Goal: Task Accomplishment & Management: Manage account settings

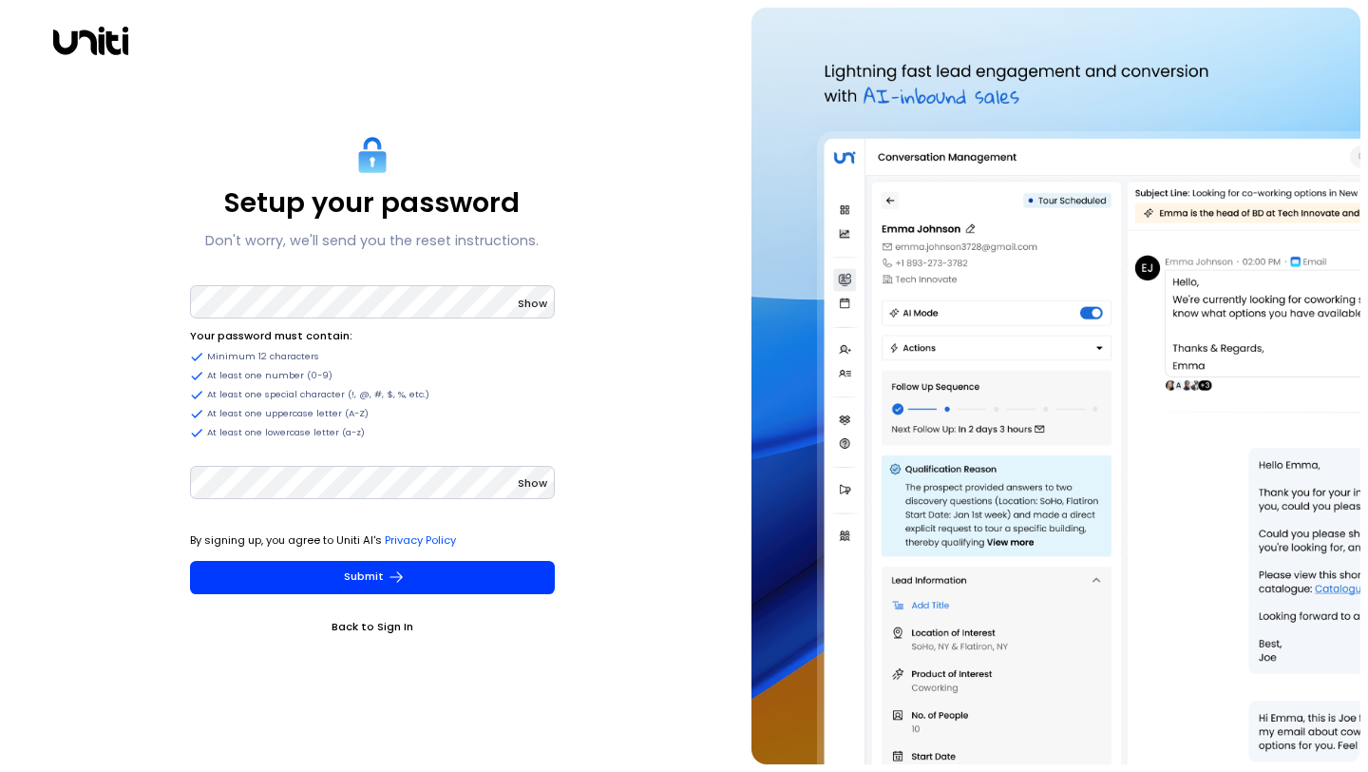
click at [541, 305] on span "Show" at bounding box center [532, 302] width 29 height 15
click at [541, 305] on span "Hide" at bounding box center [535, 302] width 25 height 15
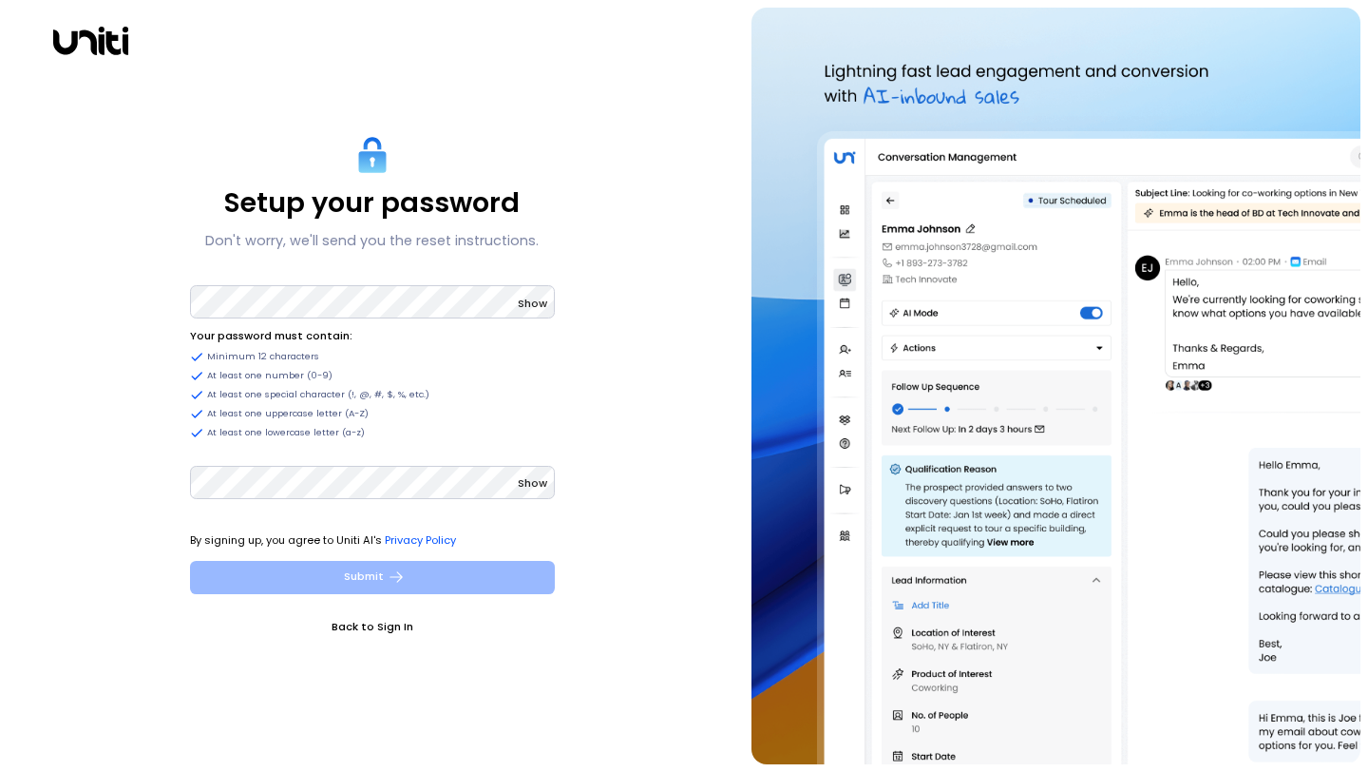
click at [474, 573] on button "Submit" at bounding box center [372, 577] width 365 height 33
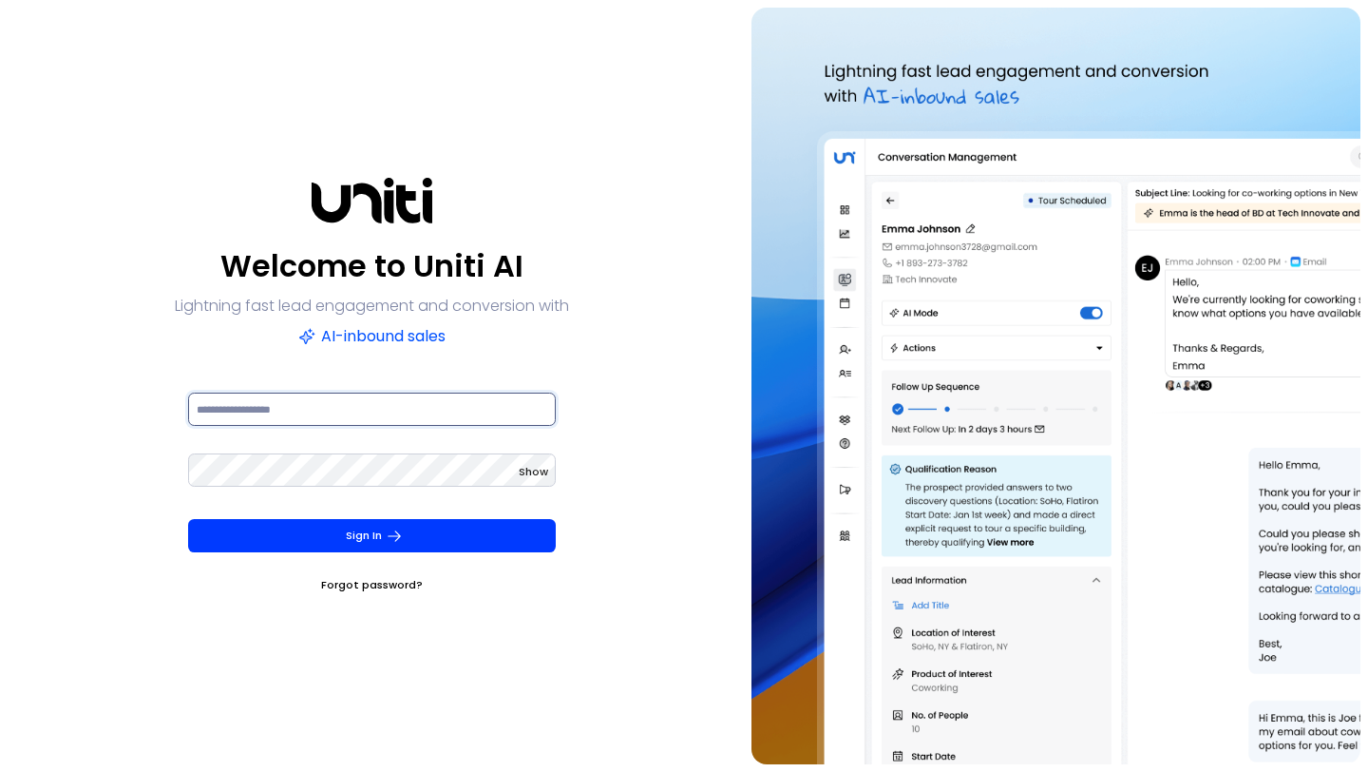
click at [432, 421] on input at bounding box center [372, 408] width 368 height 33
paste input "**********"
type input "**********"
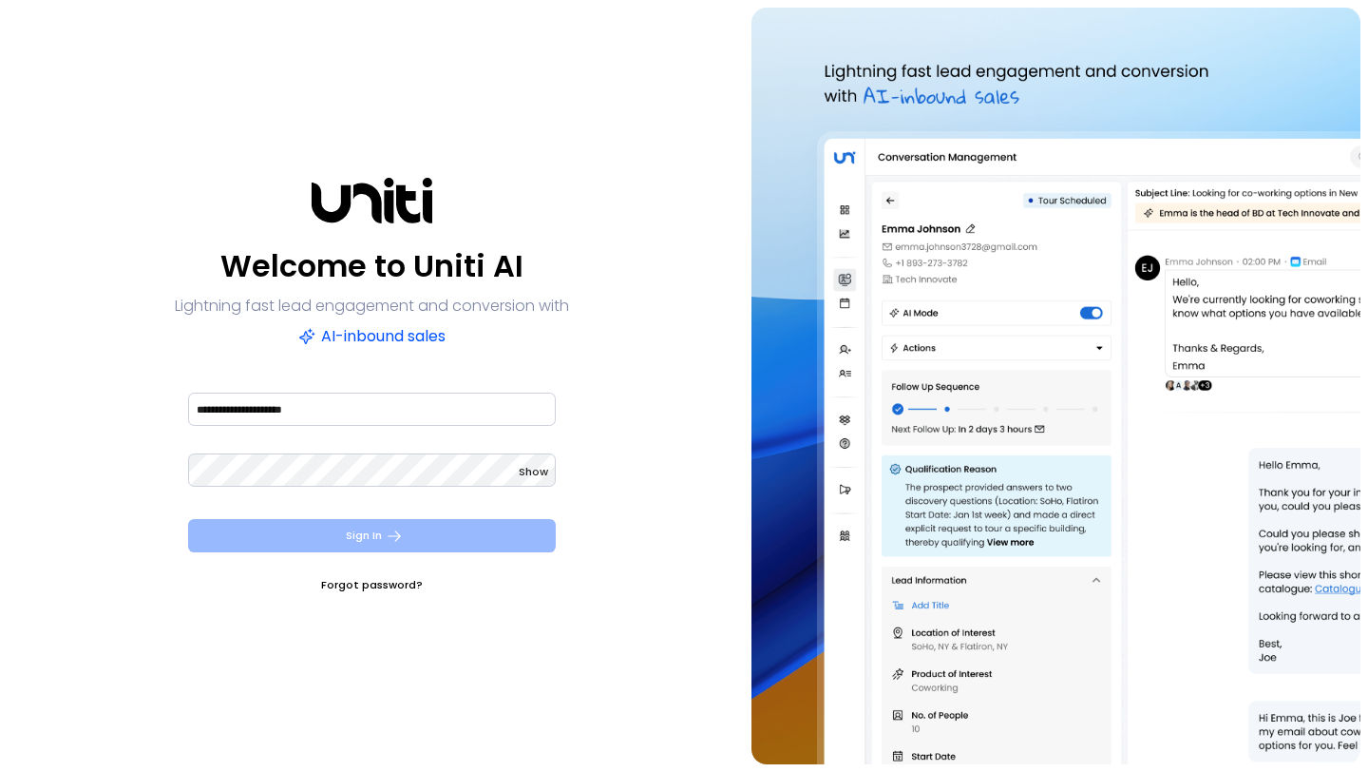
click at [409, 532] on button "Sign In" at bounding box center [372, 535] width 368 height 33
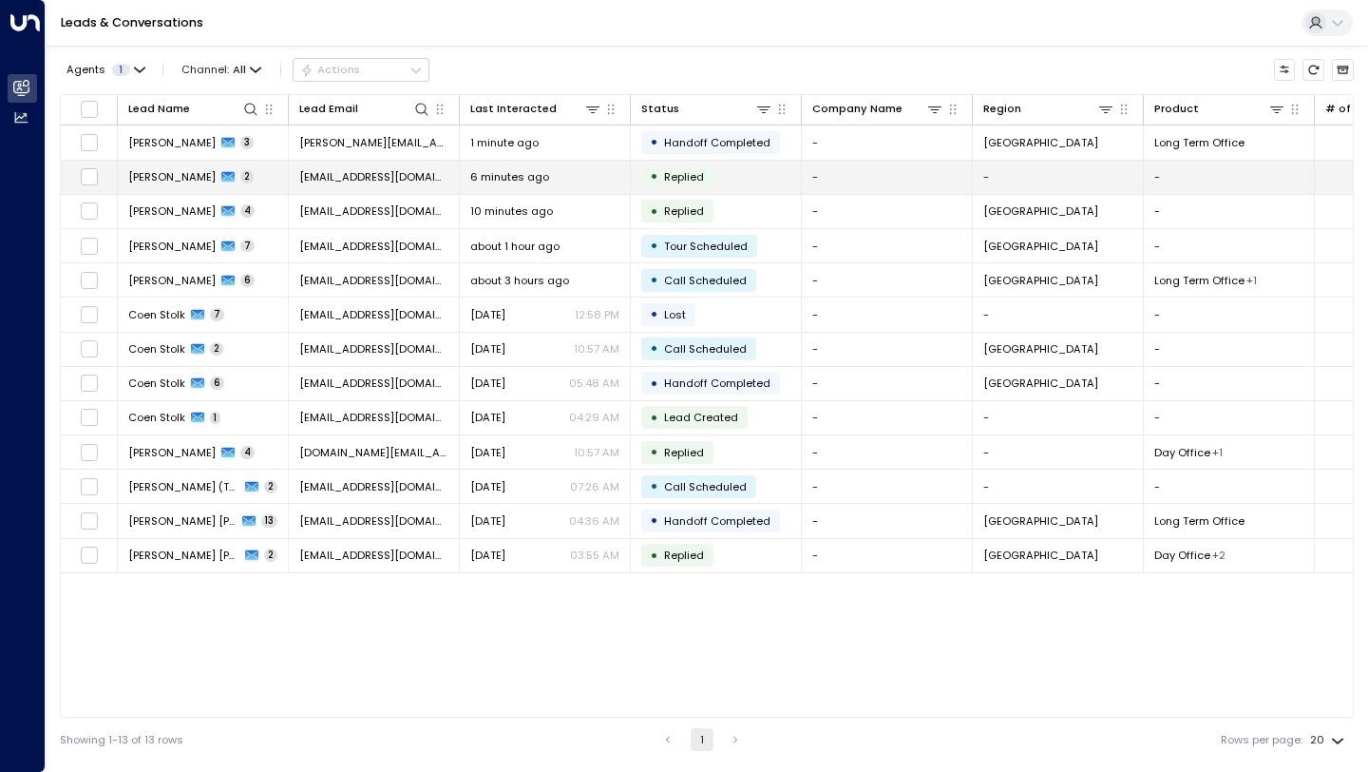
click at [540, 181] on span "6 minutes ago" at bounding box center [509, 176] width 79 height 15
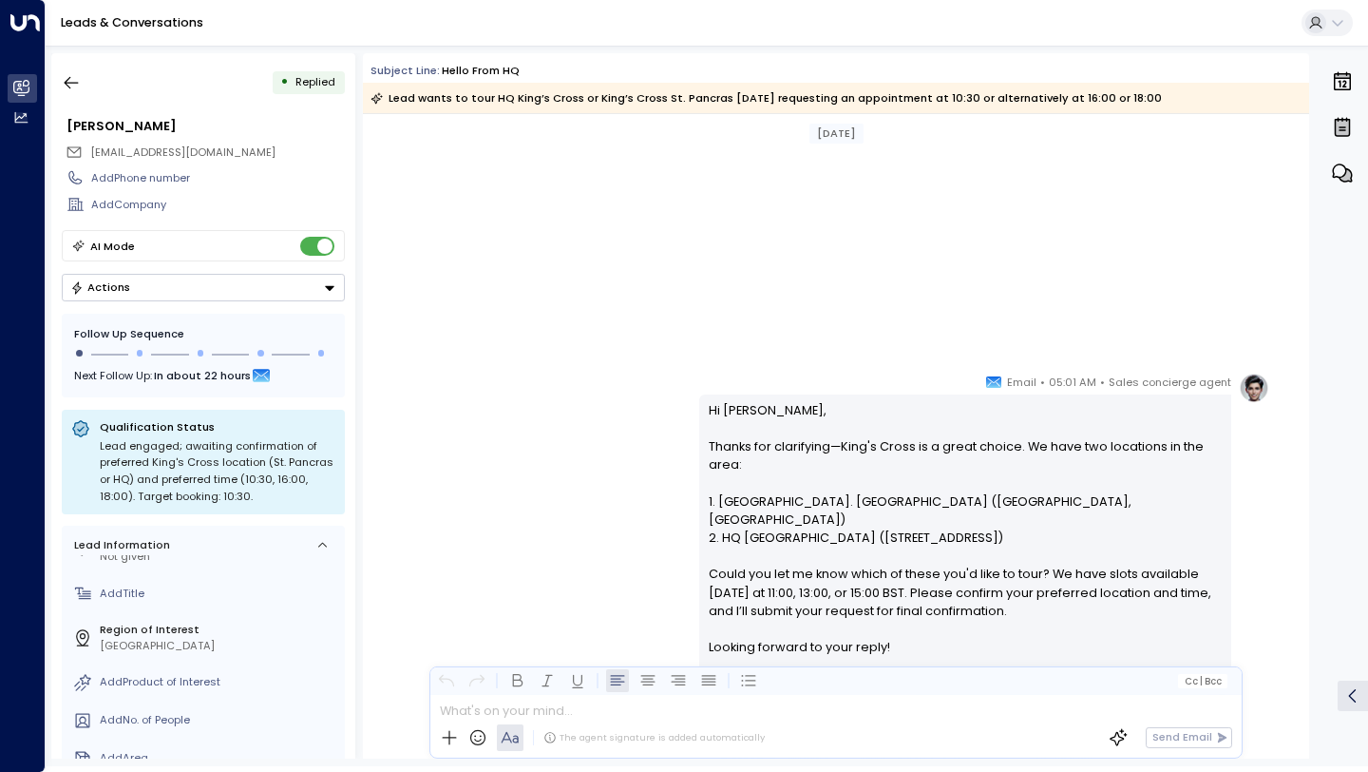
scroll to position [1482, 0]
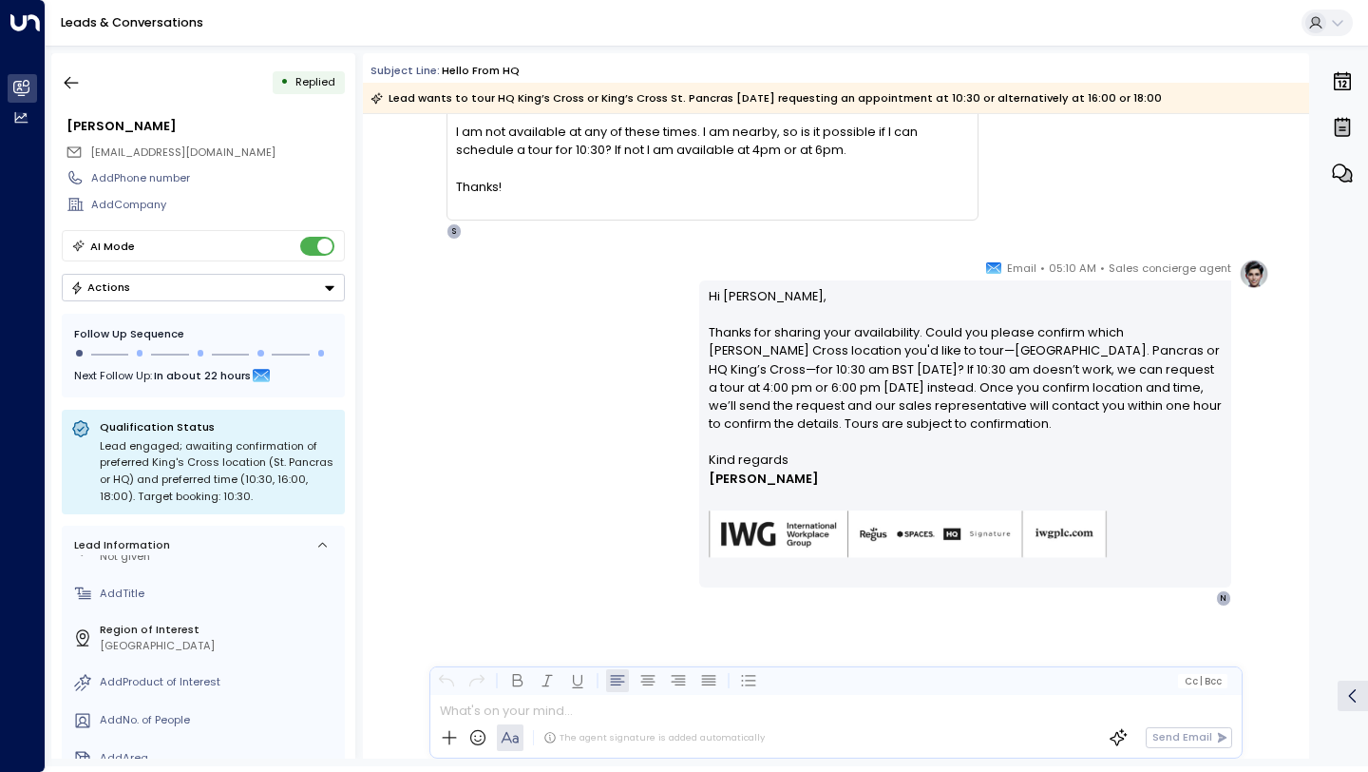
click at [592, 437] on div "Sales concierge agent • 05:10 AM • Email Hi Nick, Thanks for sharing your avail…" at bounding box center [836, 432] width 867 height 348
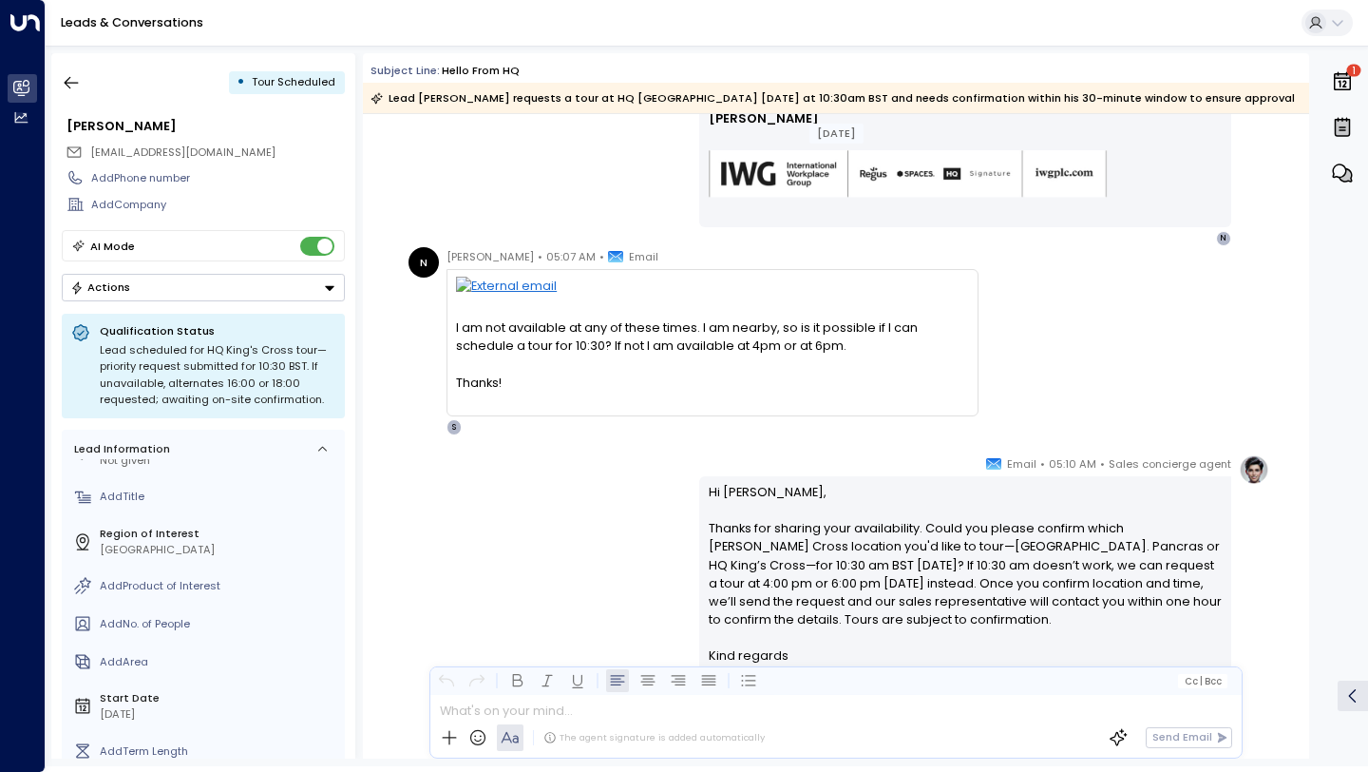
scroll to position [1296, 0]
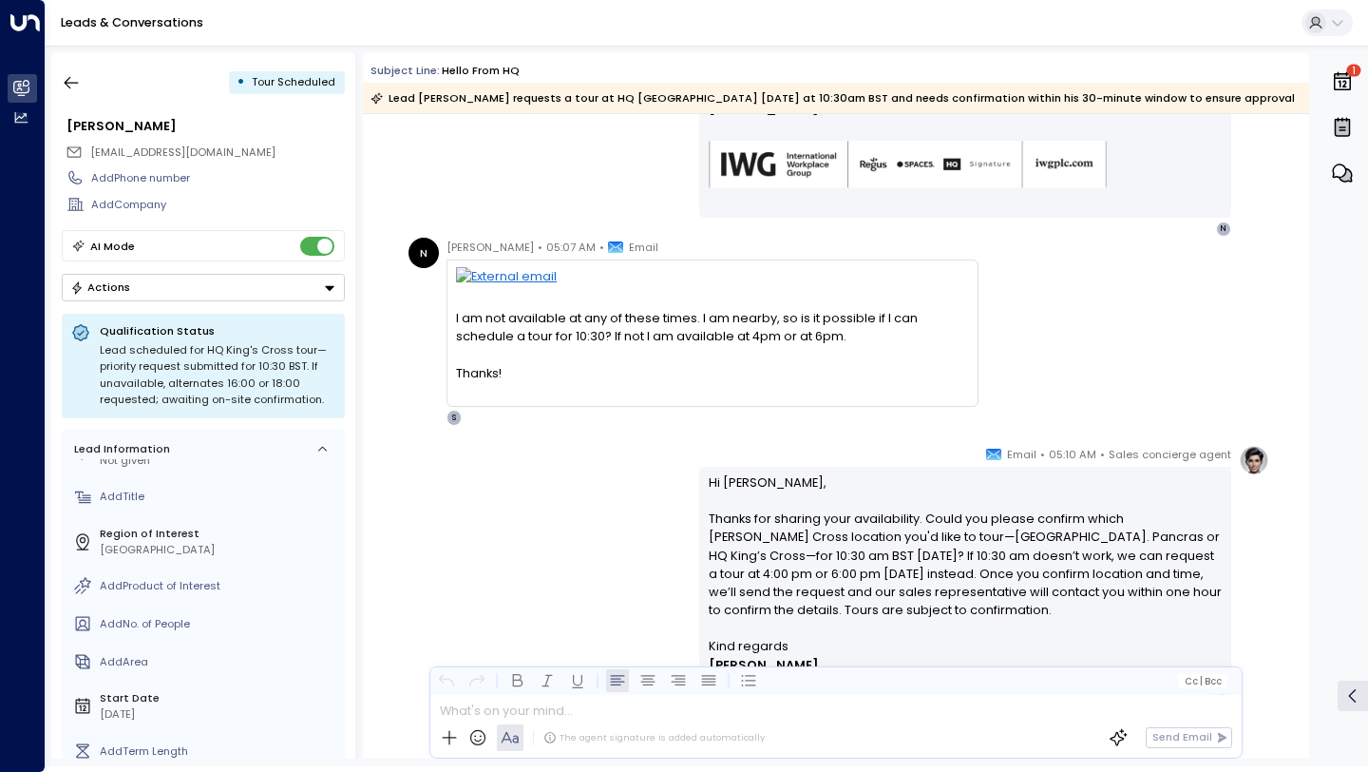
click at [789, 558] on p "Hi Nick, Thanks for sharing your availability. Could you please confirm which K…" at bounding box center [966, 555] width 514 height 164
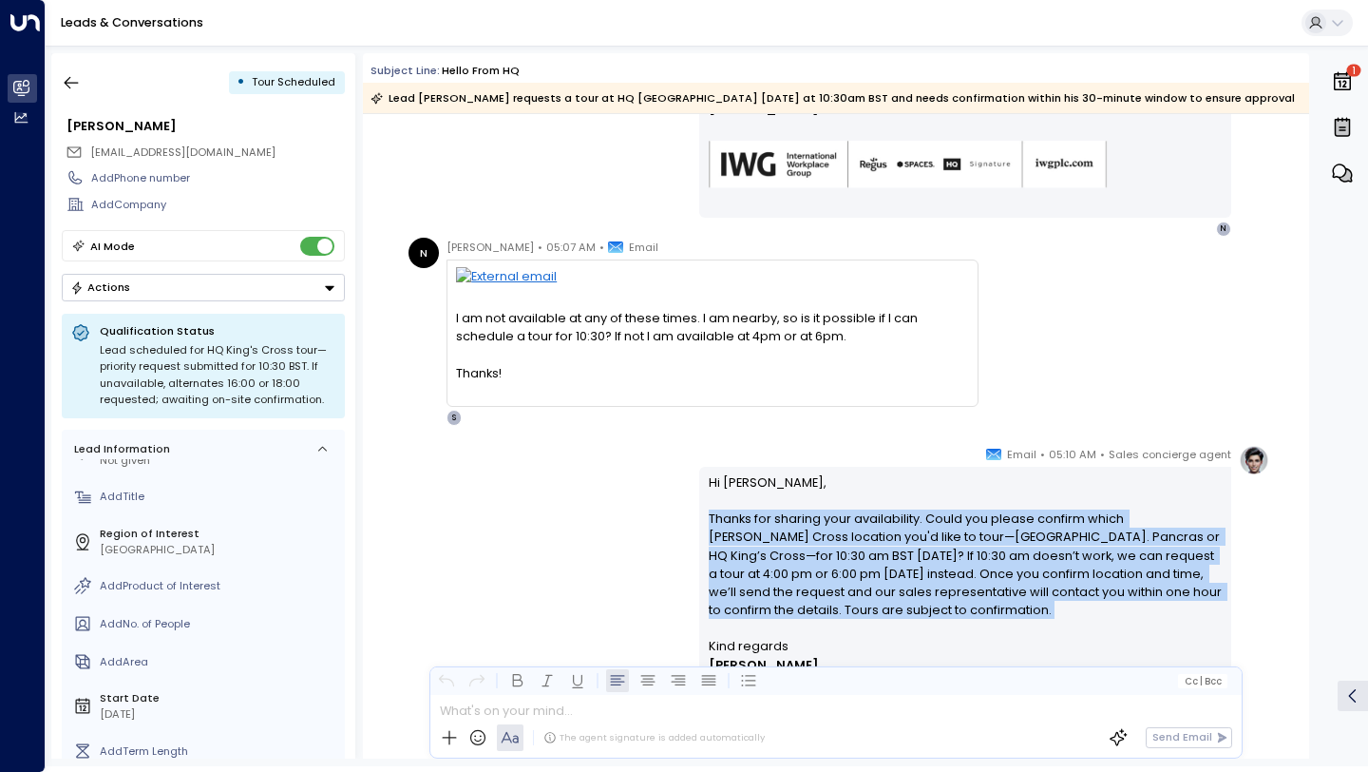
click at [213, 356] on div "Lead scheduled for HQ King's Cross tour—priority request submitted for 10:30 BS…" at bounding box center [218, 375] width 236 height 67
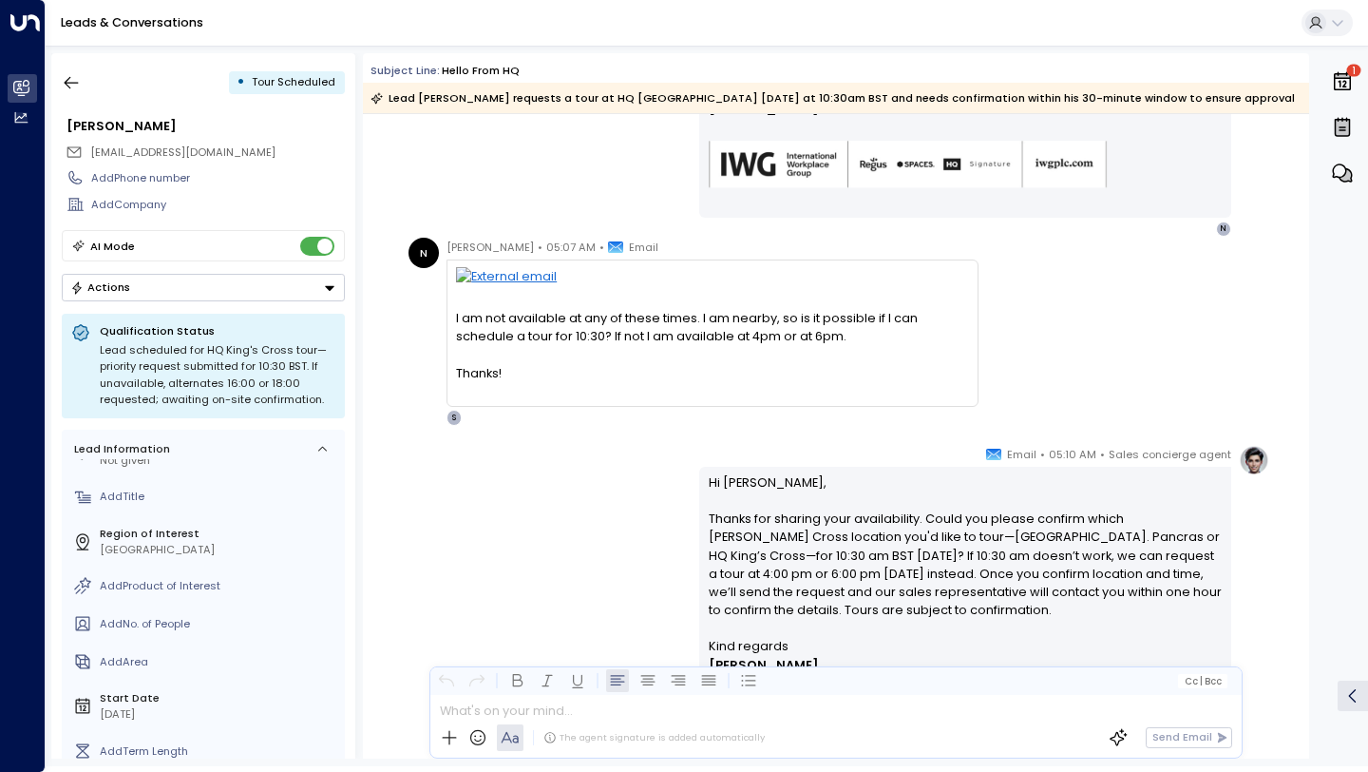
click at [213, 356] on div "Lead scheduled for HQ King's Cross tour—priority request submitted for 10:30 BS…" at bounding box center [218, 375] width 236 height 67
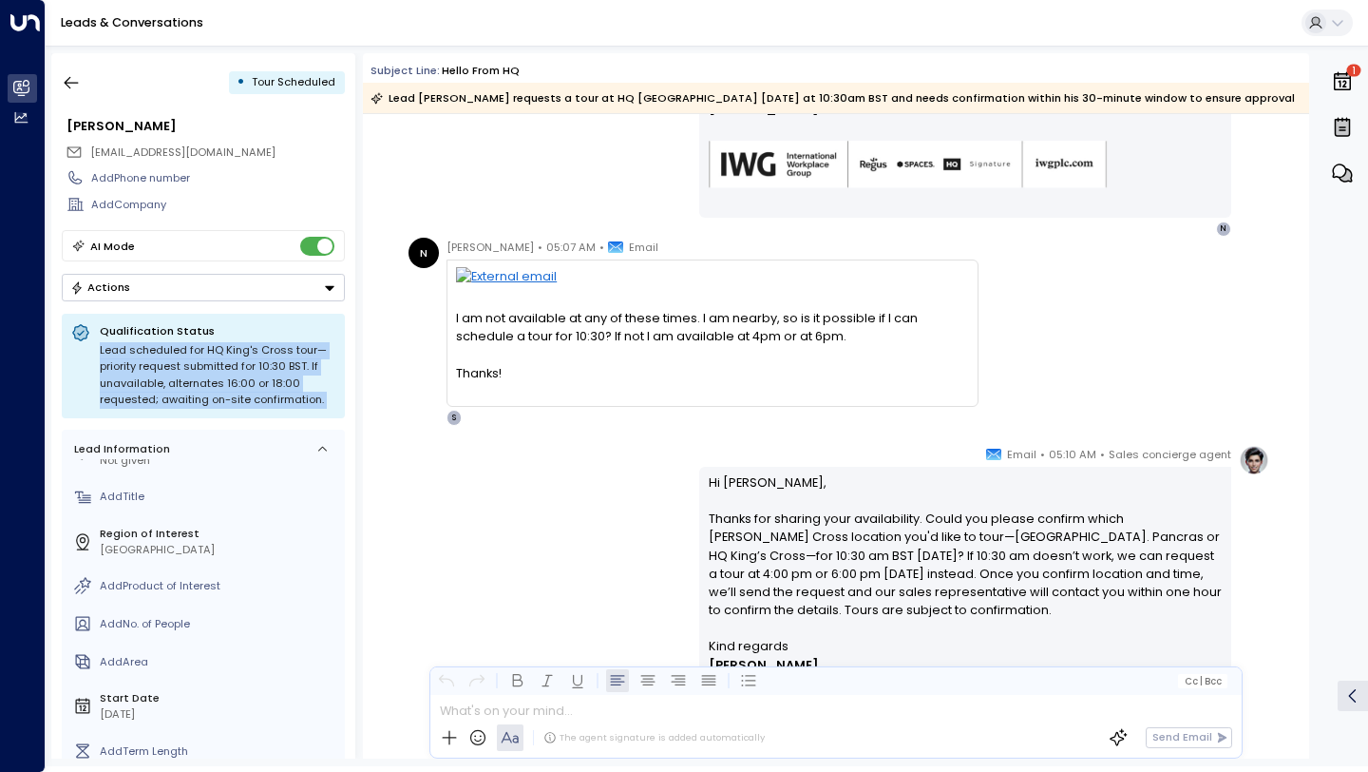
click at [213, 356] on div "Lead scheduled for HQ King's Cross tour—priority request submitted for 10:30 BS…" at bounding box center [218, 375] width 236 height 67
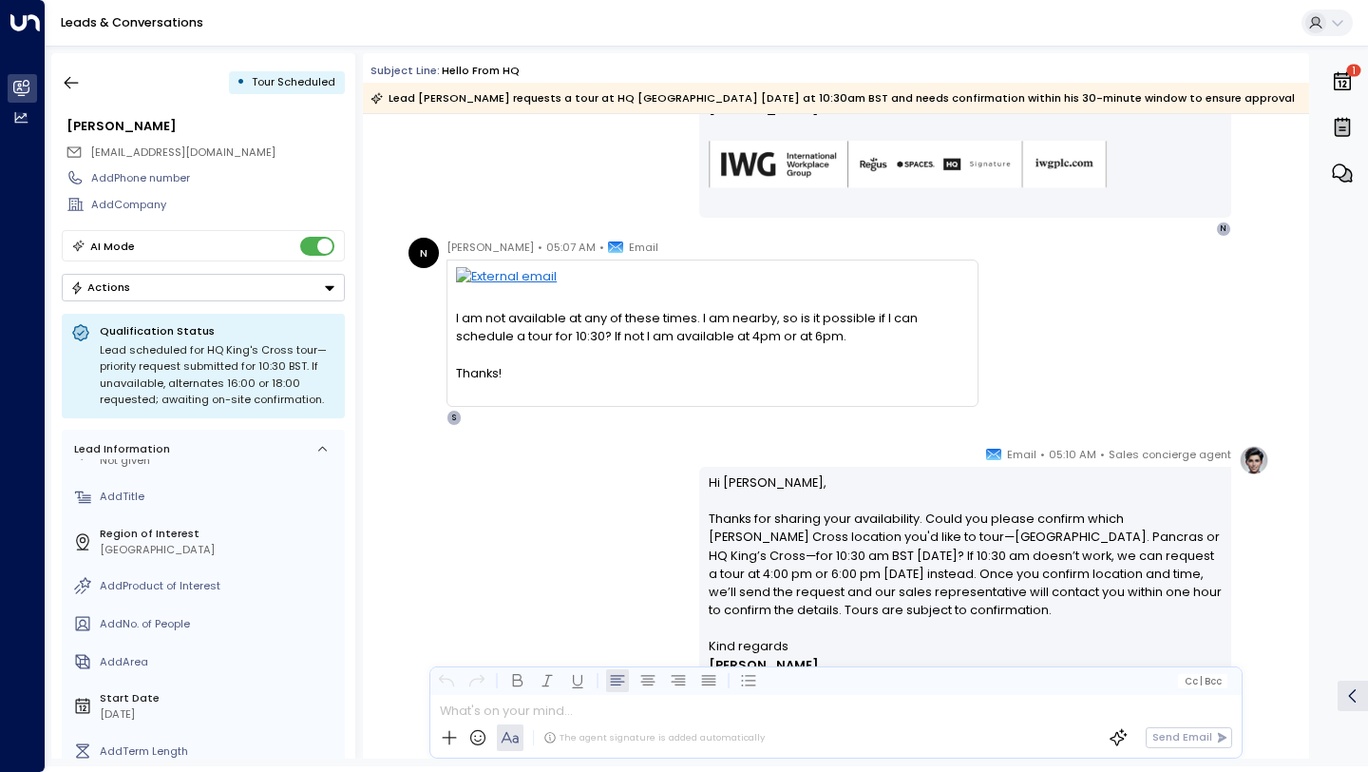
click at [213, 356] on div "Lead scheduled for HQ King's Cross tour—priority request submitted for 10:30 BS…" at bounding box center [218, 375] width 236 height 67
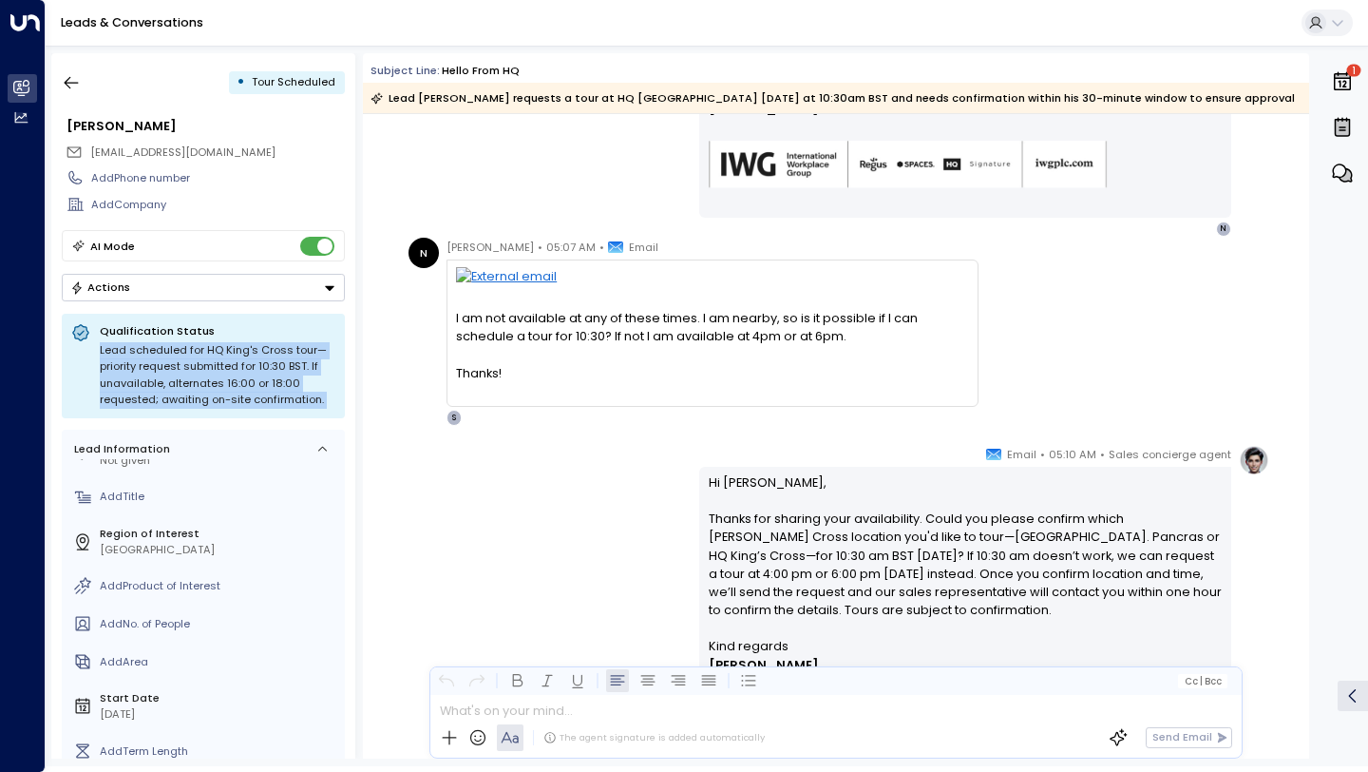
scroll to position [1411, 0]
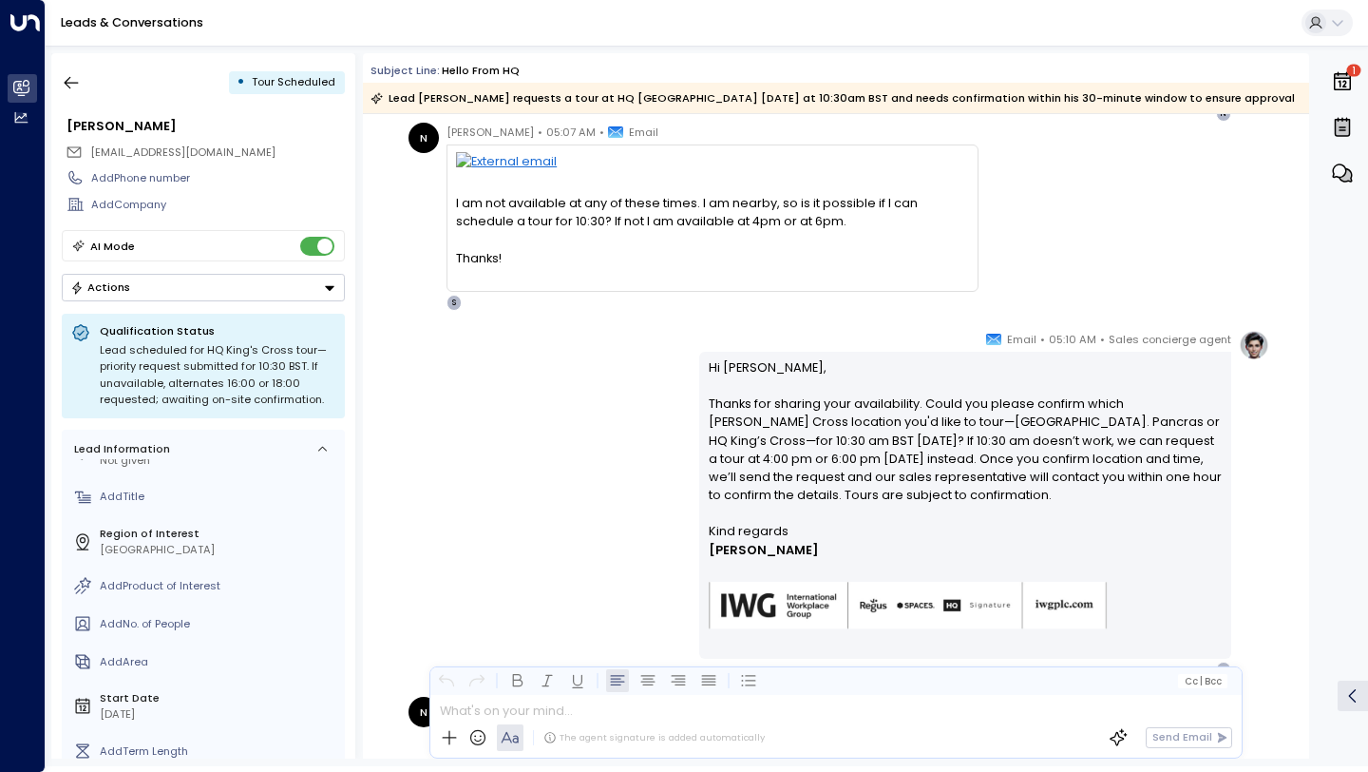
click at [789, 421] on p "Hi Nick, Thanks for sharing your availability. Could you please confirm which K…" at bounding box center [966, 440] width 514 height 164
click at [814, 423] on p "Hi Nick, Thanks for sharing your availability. Could you please confirm which K…" at bounding box center [966, 440] width 514 height 164
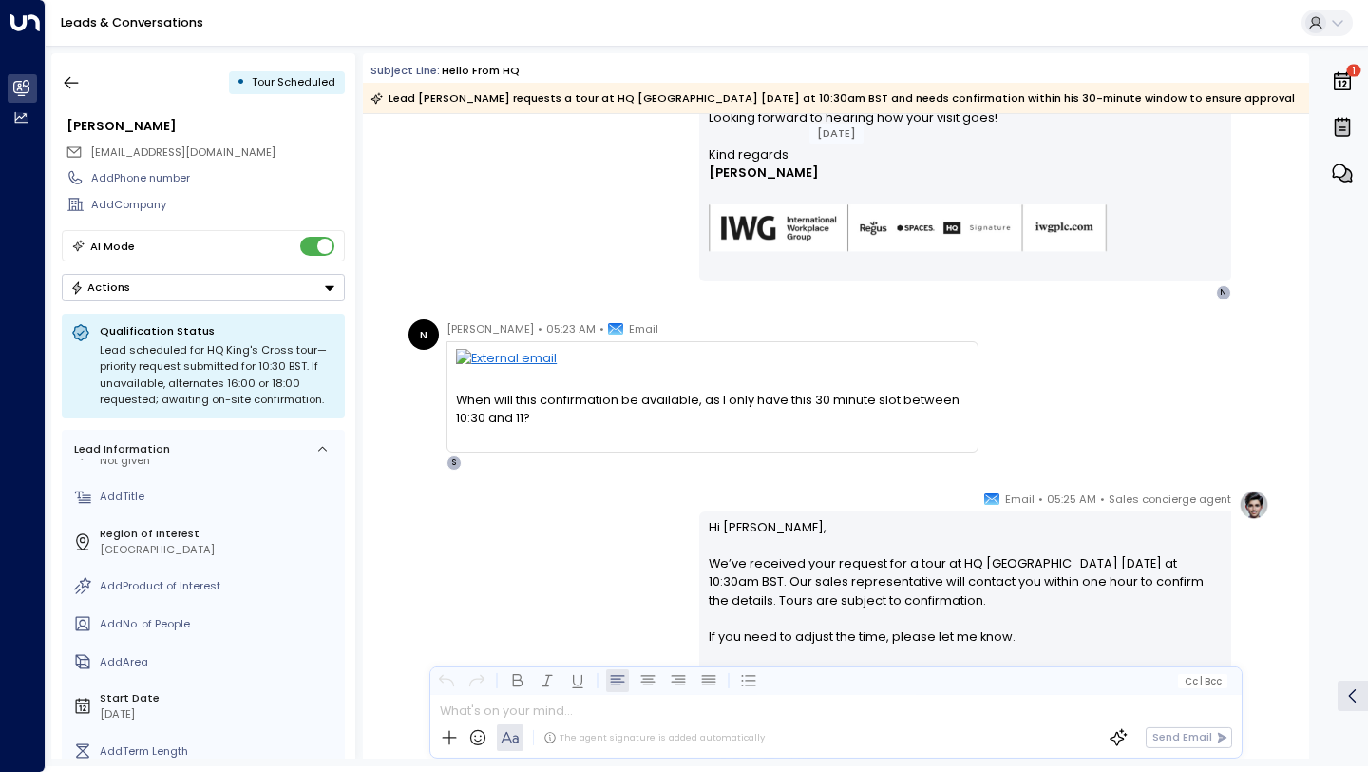
scroll to position [2538, 0]
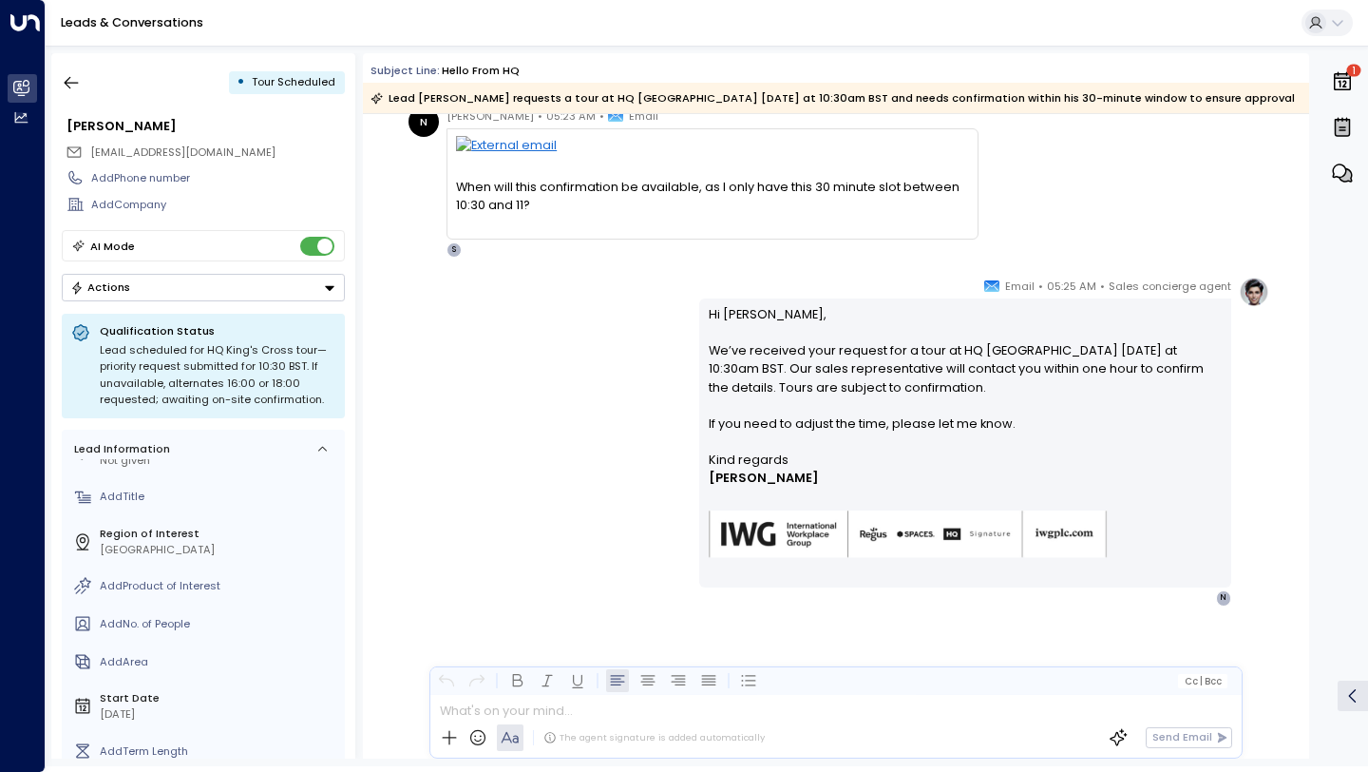
click at [782, 352] on p "Hi Nick, We’ve received your request for a tour at HQ King’s Cross today at 10:…" at bounding box center [966, 378] width 514 height 146
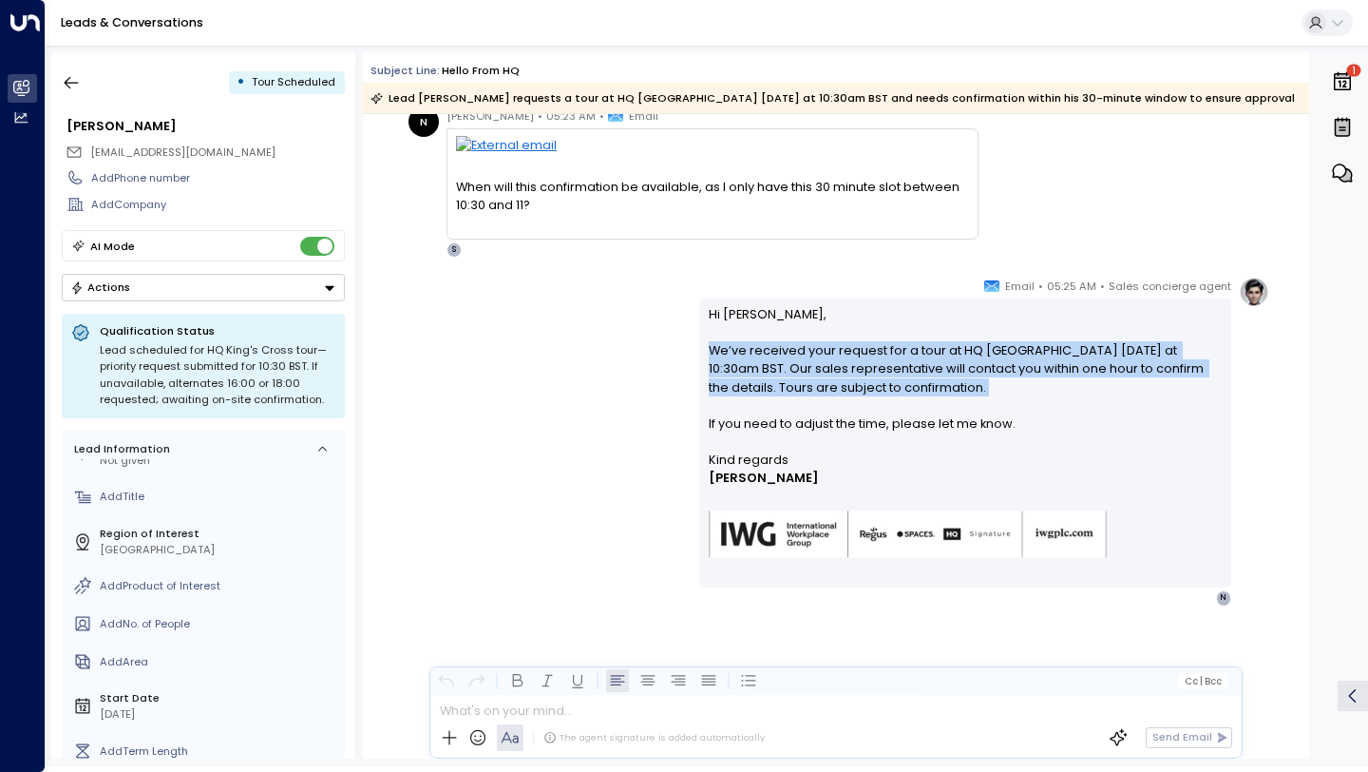
click at [782, 352] on p "Hi Nick, We’ve received your request for a tour at HQ King’s Cross today at 10:…" at bounding box center [966, 378] width 514 height 146
copy p "We’ve received your request for a tour at HQ King’s Cross today at 10:30am BST.…"
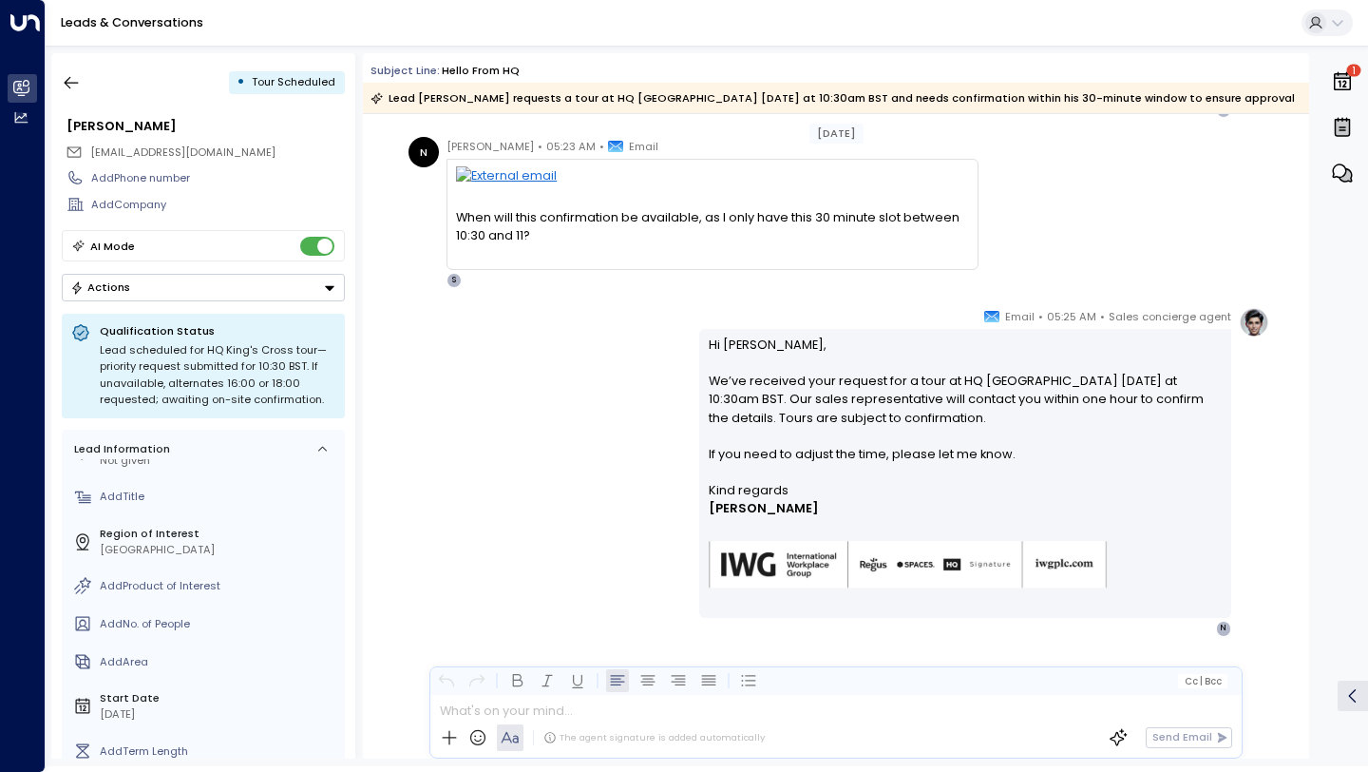
scroll to position [2506, 0]
click at [73, 88] on icon "button" at bounding box center [71, 82] width 19 height 19
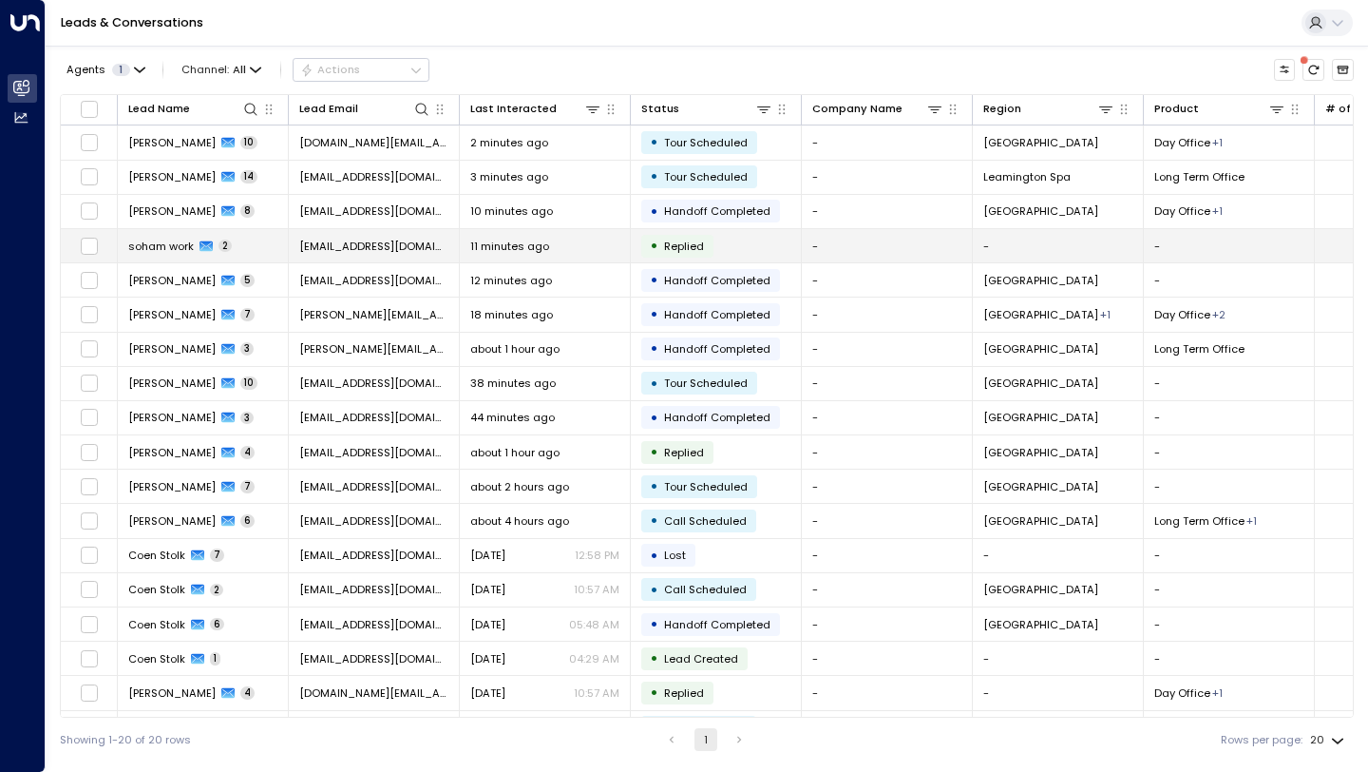
click at [302, 248] on span "sohamworkss@gmail.com" at bounding box center [373, 245] width 149 height 15
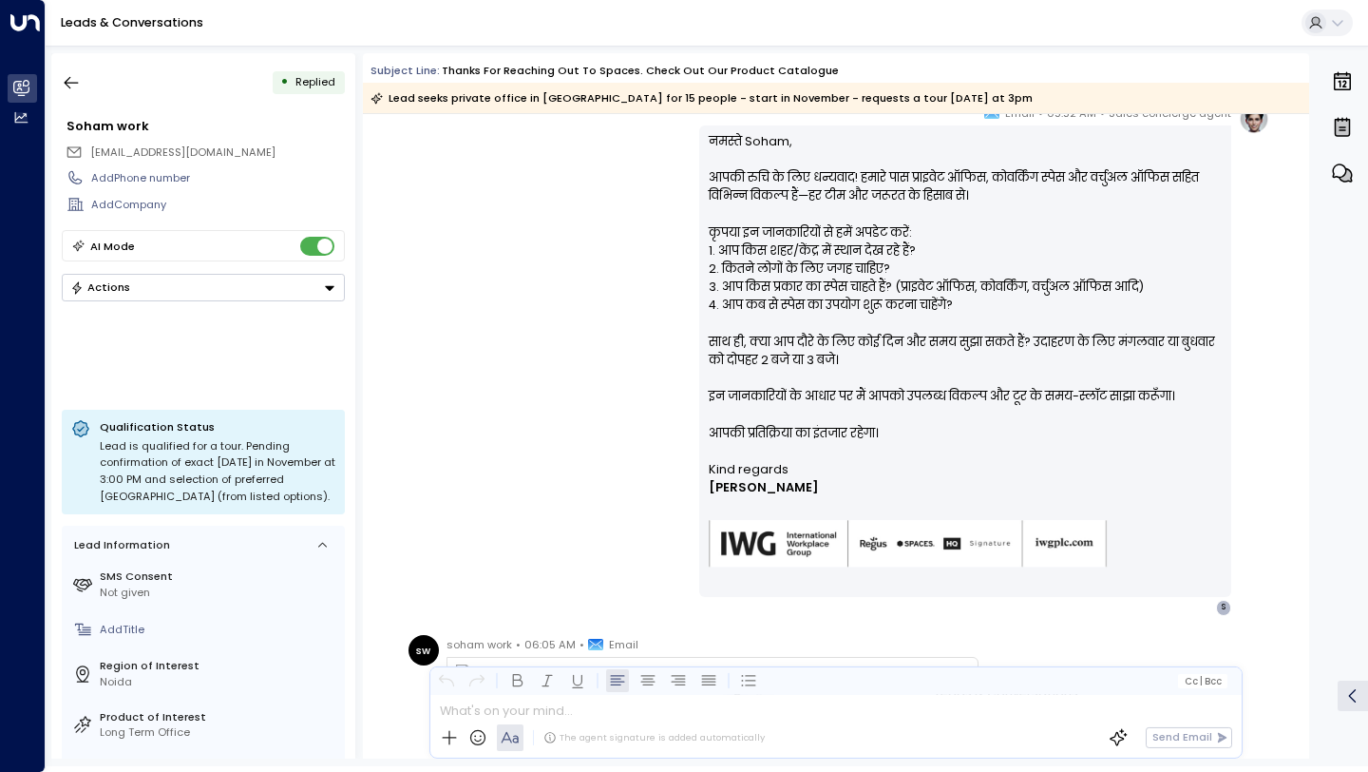
scroll to position [962, 0]
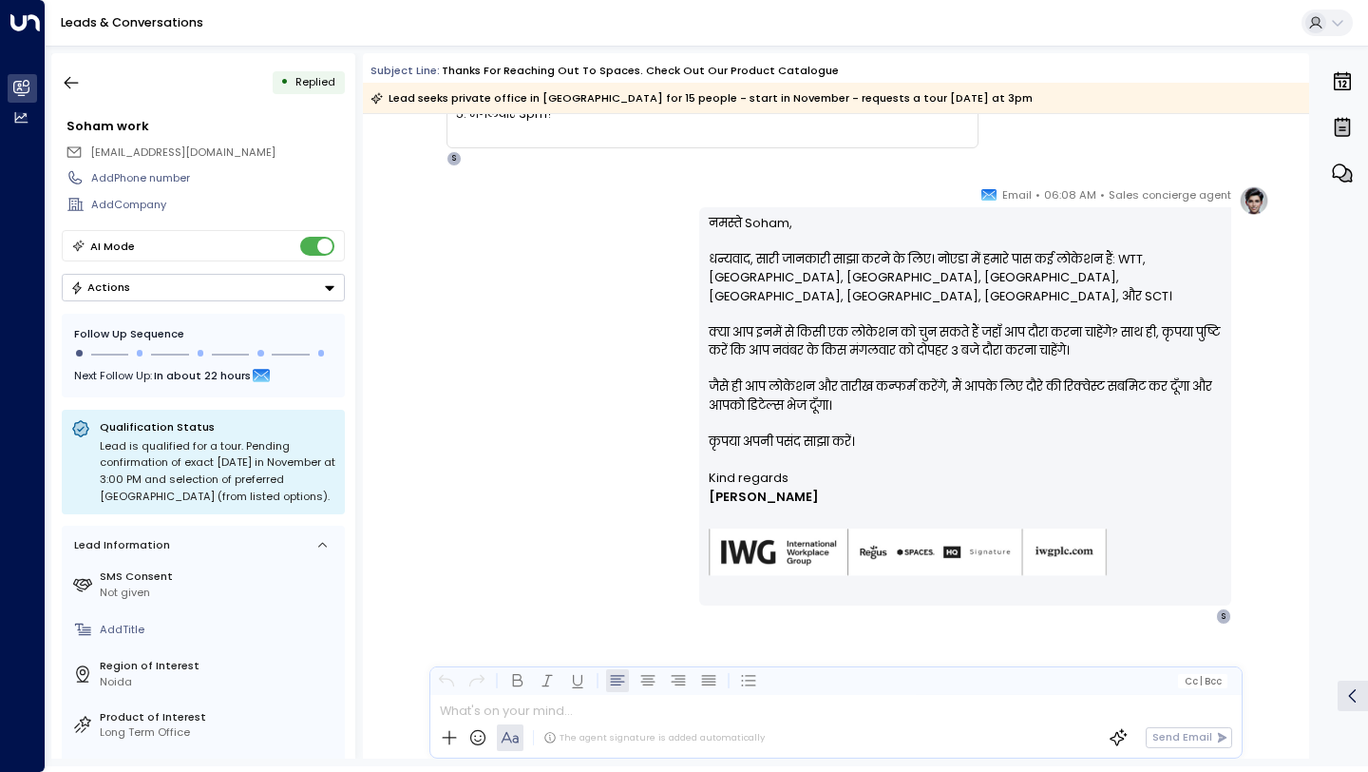
click at [905, 313] on p "नमस्ते Soham, धन्यवाद, सारी जानकारी साझा करने के लिए। नोएडा में हमारे पास कई लो…" at bounding box center [966, 342] width 514 height 256
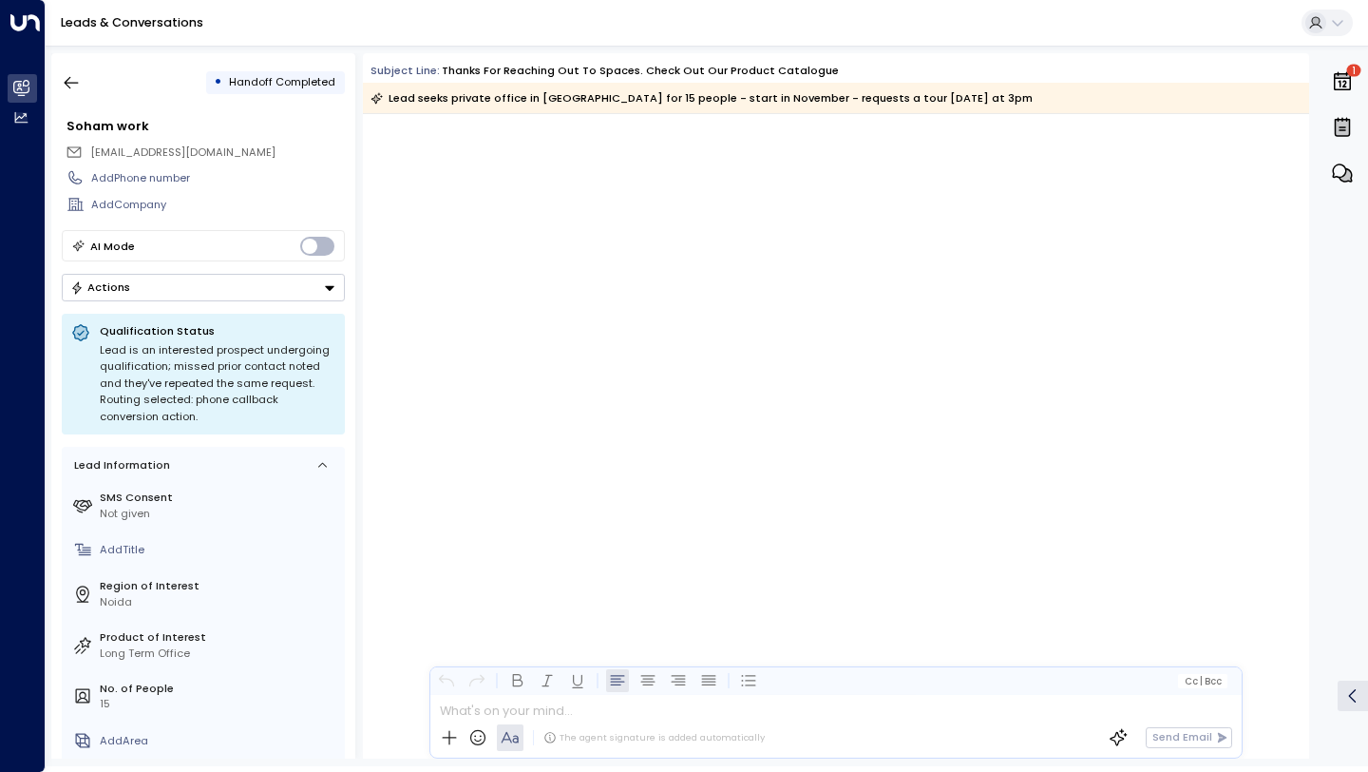
scroll to position [2463, 0]
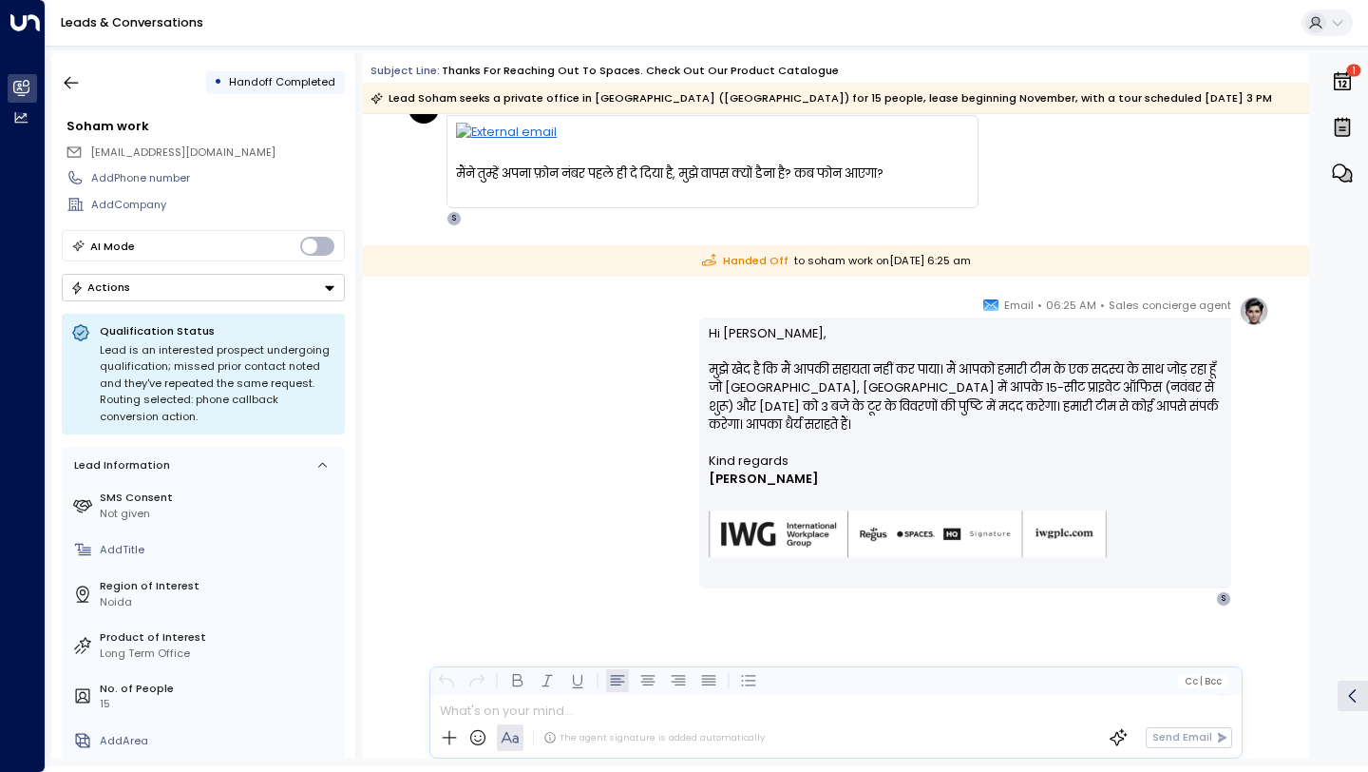
click at [273, 382] on div "Lead is an interested prospect undergoing qualification; missed prior contact n…" at bounding box center [218, 384] width 236 height 84
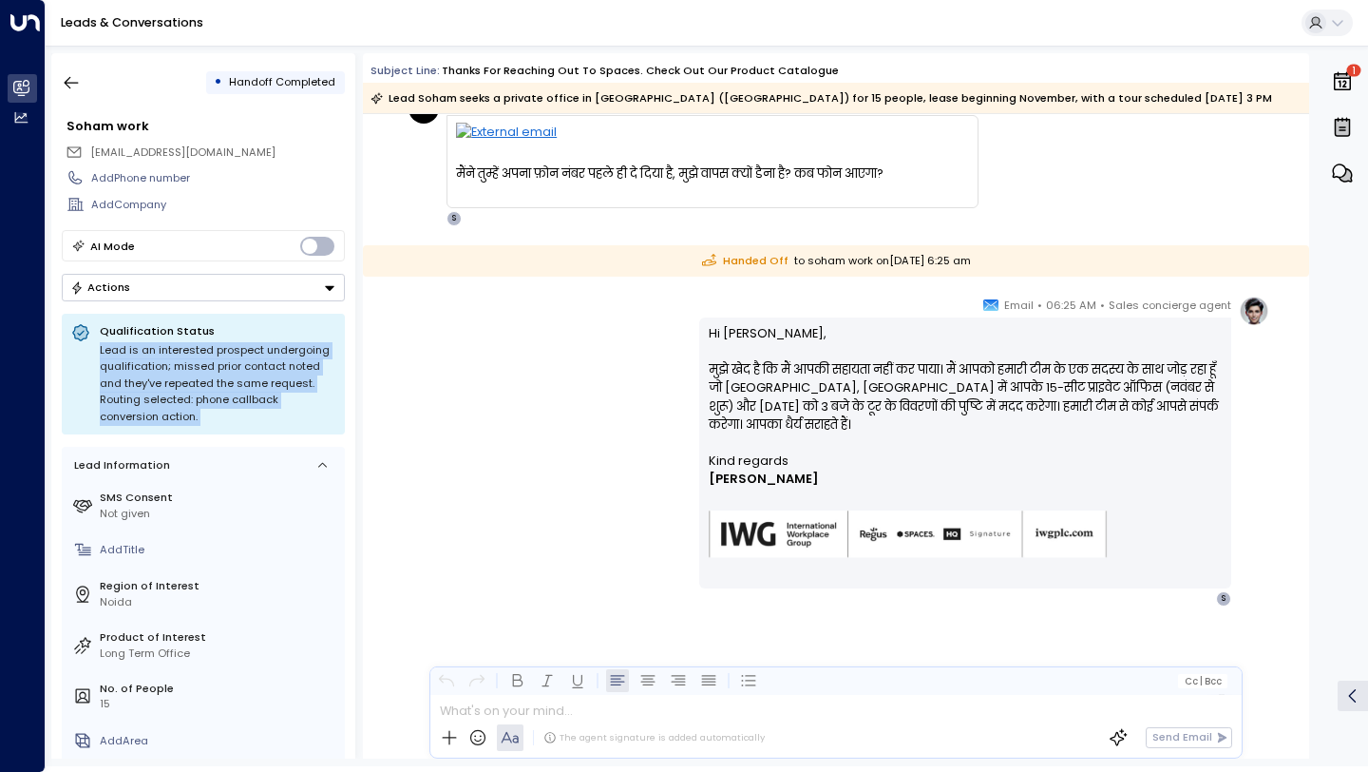
click at [273, 382] on div "Lead is an interested prospect undergoing qualification; missed prior contact n…" at bounding box center [218, 384] width 236 height 84
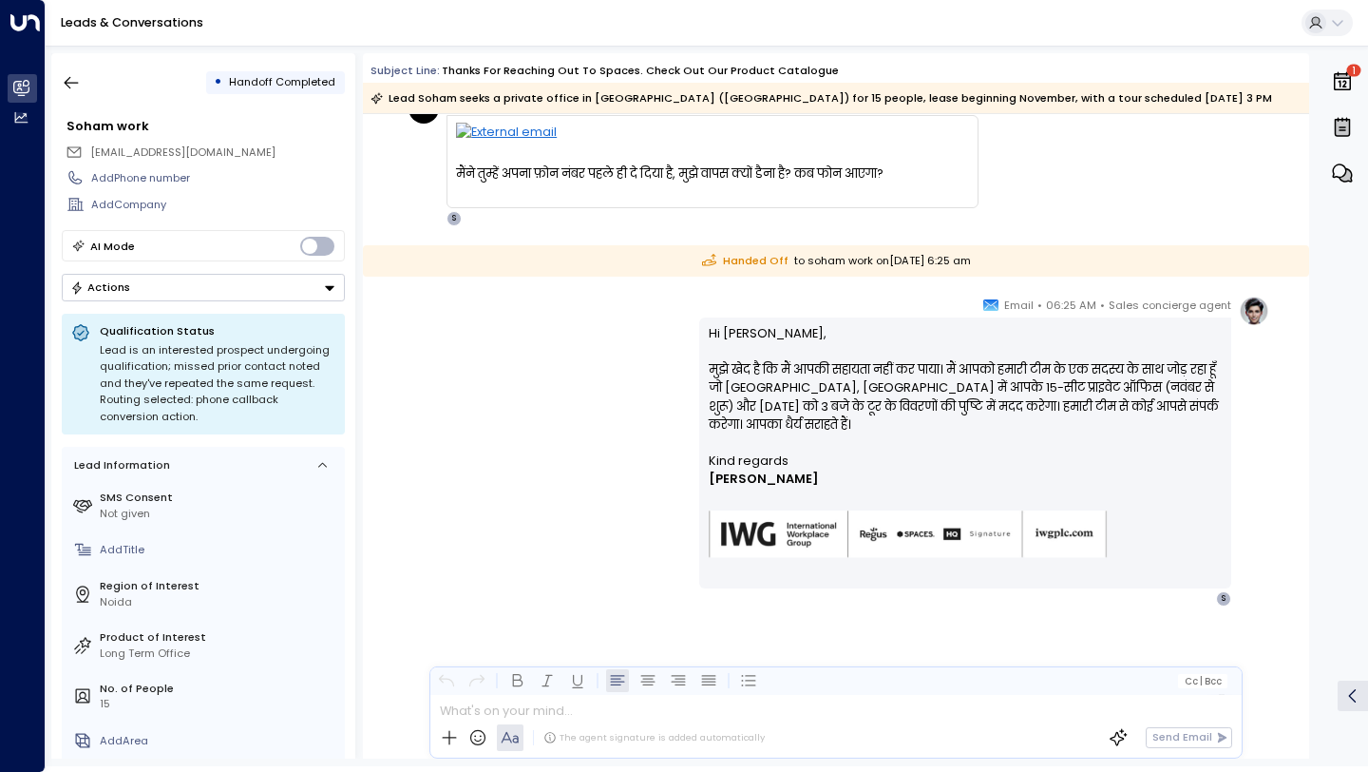
click at [273, 382] on div "Lead is an interested prospect undergoing qualification; missed prior contact n…" at bounding box center [218, 384] width 236 height 84
click at [289, 83] on span "Handoff Completed" at bounding box center [282, 81] width 106 height 15
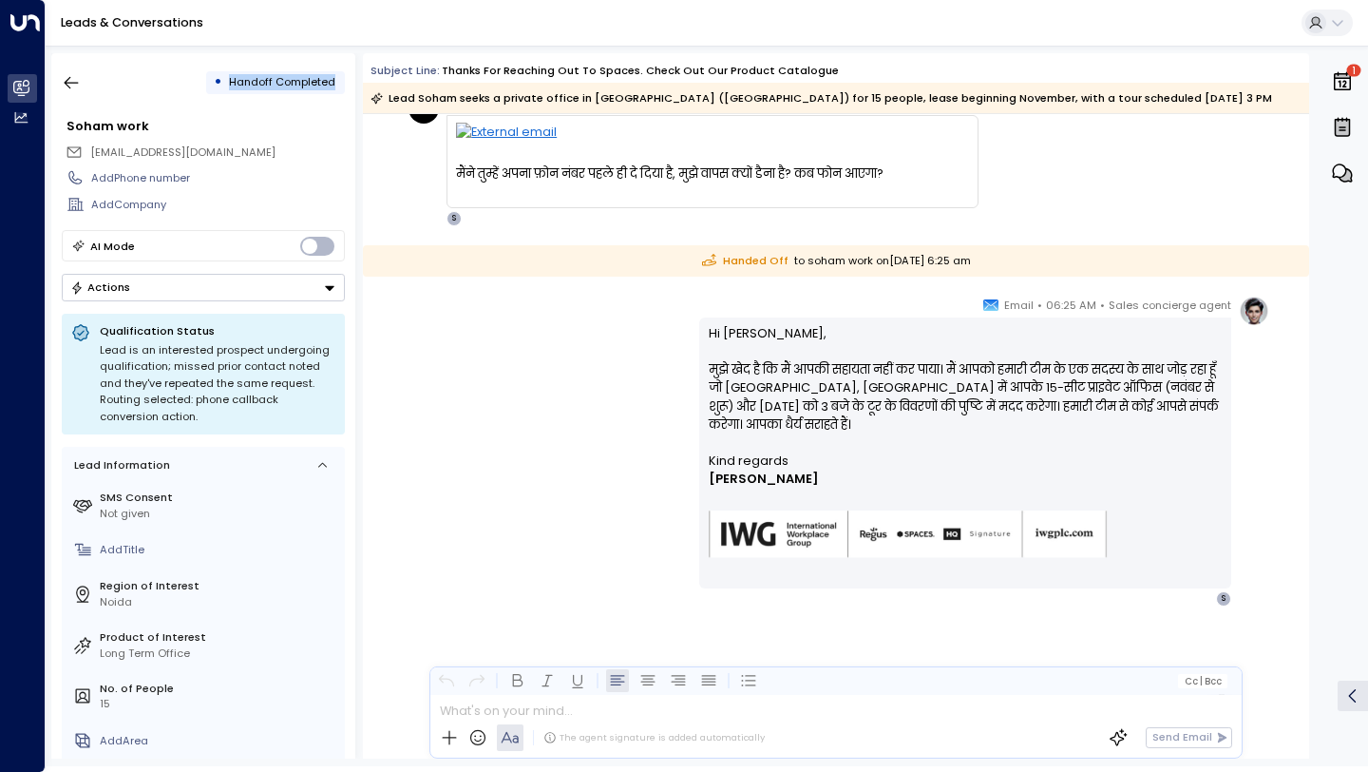
copy div "Handoff Completed"
